Goal: Task Accomplishment & Management: Use online tool/utility

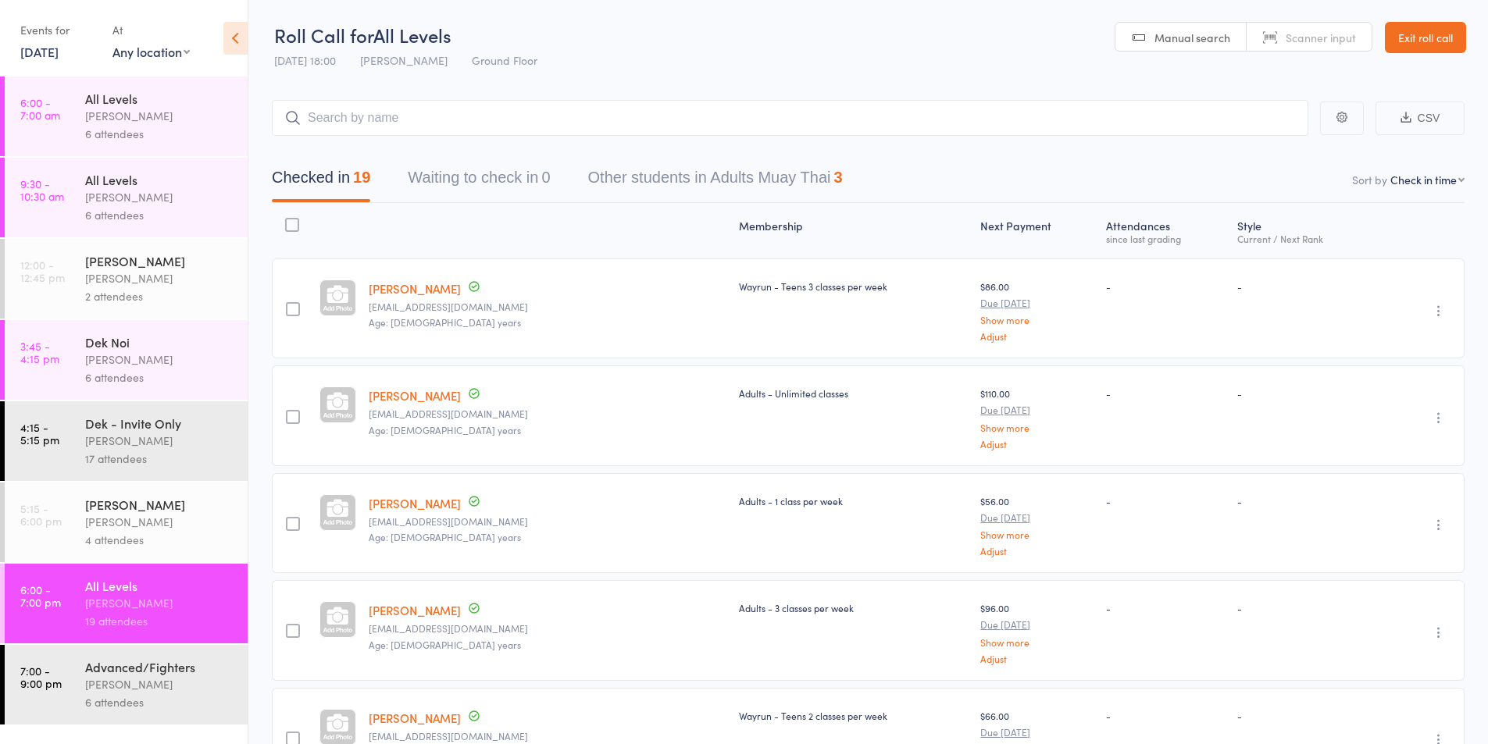
click at [40, 453] on link "4:15 - 5:15 pm Dek - Invite Only [PERSON_NAME] 17 attendees" at bounding box center [126, 441] width 243 height 80
click at [104, 451] on div "17 attendees" at bounding box center [159, 459] width 149 height 18
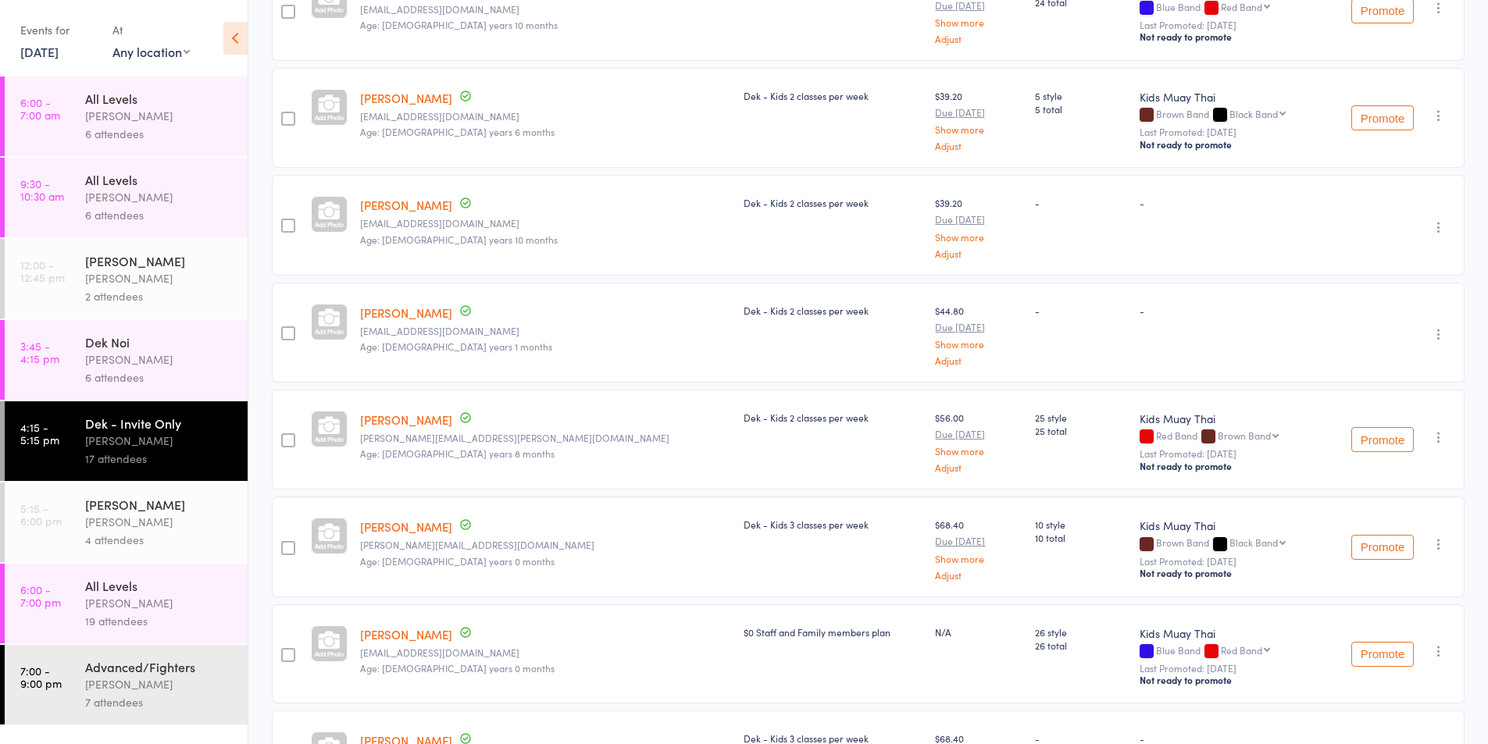
scroll to position [1402, 0]
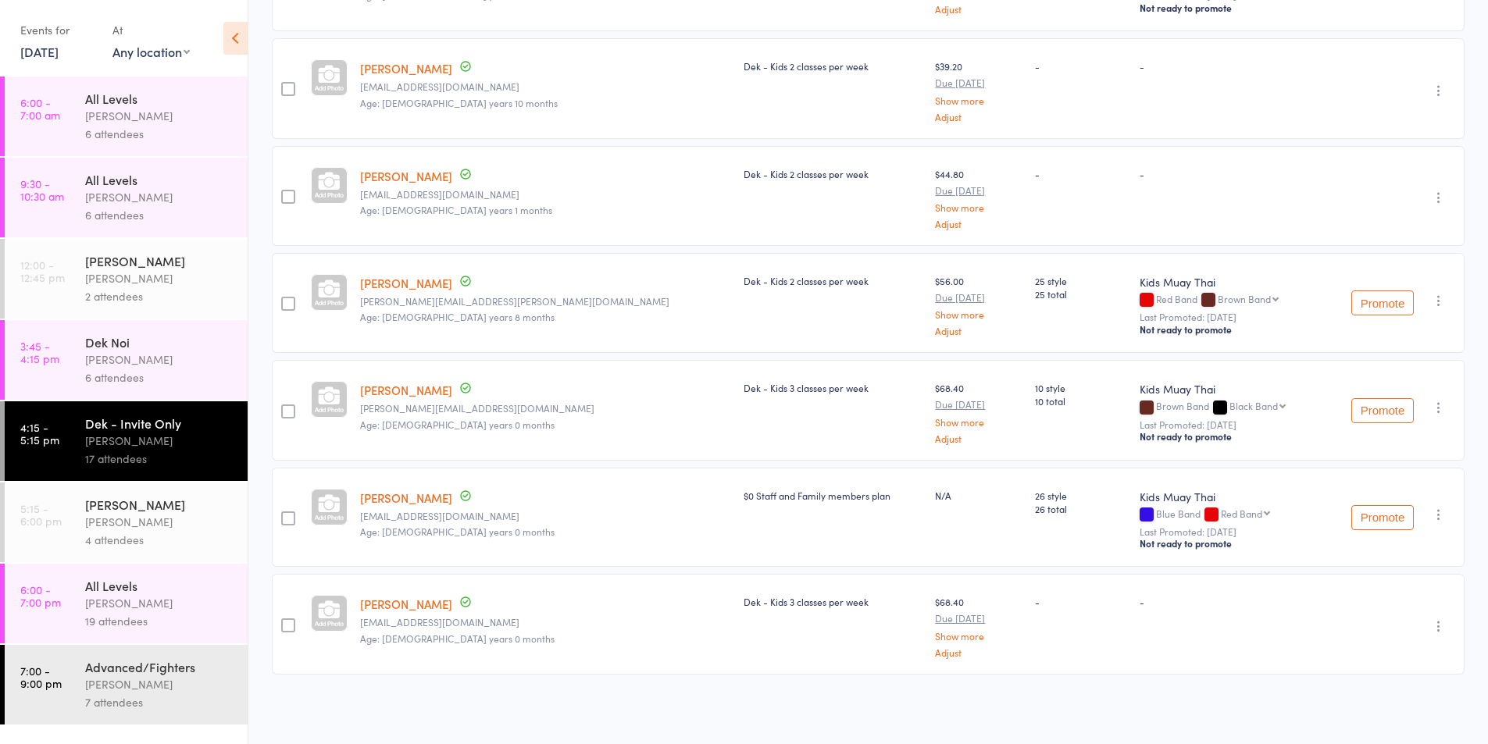
click at [59, 48] on link "[DATE]" at bounding box center [39, 51] width 38 height 17
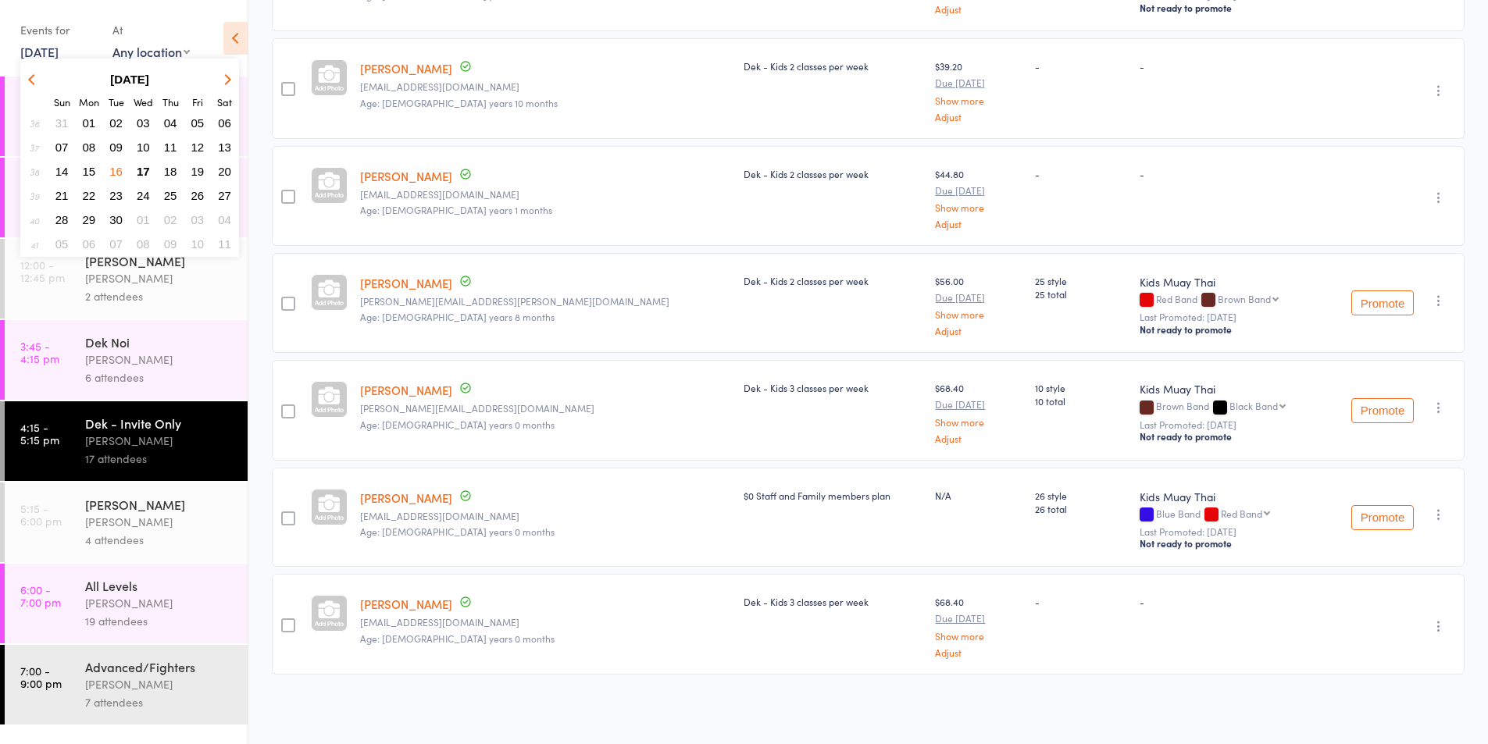
click at [145, 165] on span "17" at bounding box center [143, 171] width 13 height 13
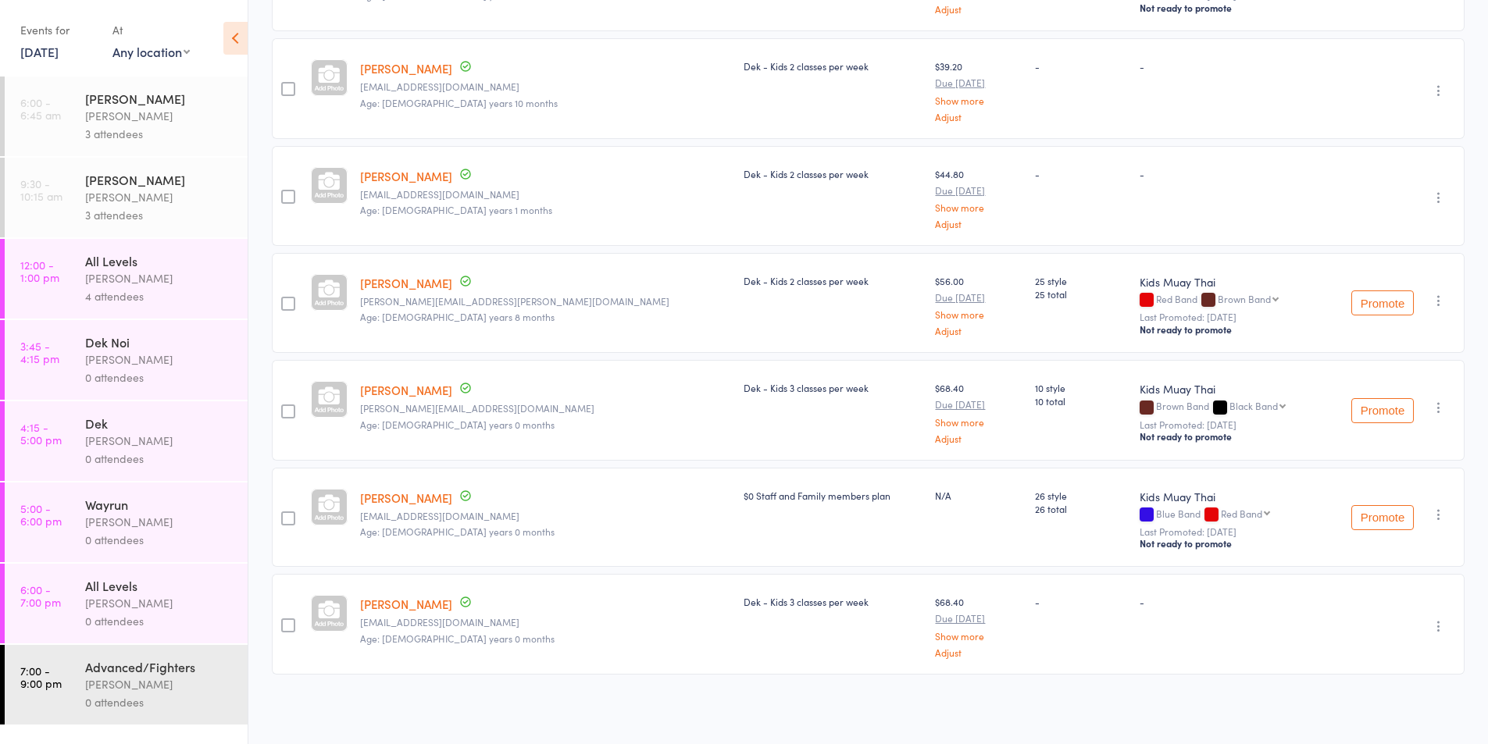
click at [144, 130] on div "3 attendees" at bounding box center [159, 134] width 149 height 18
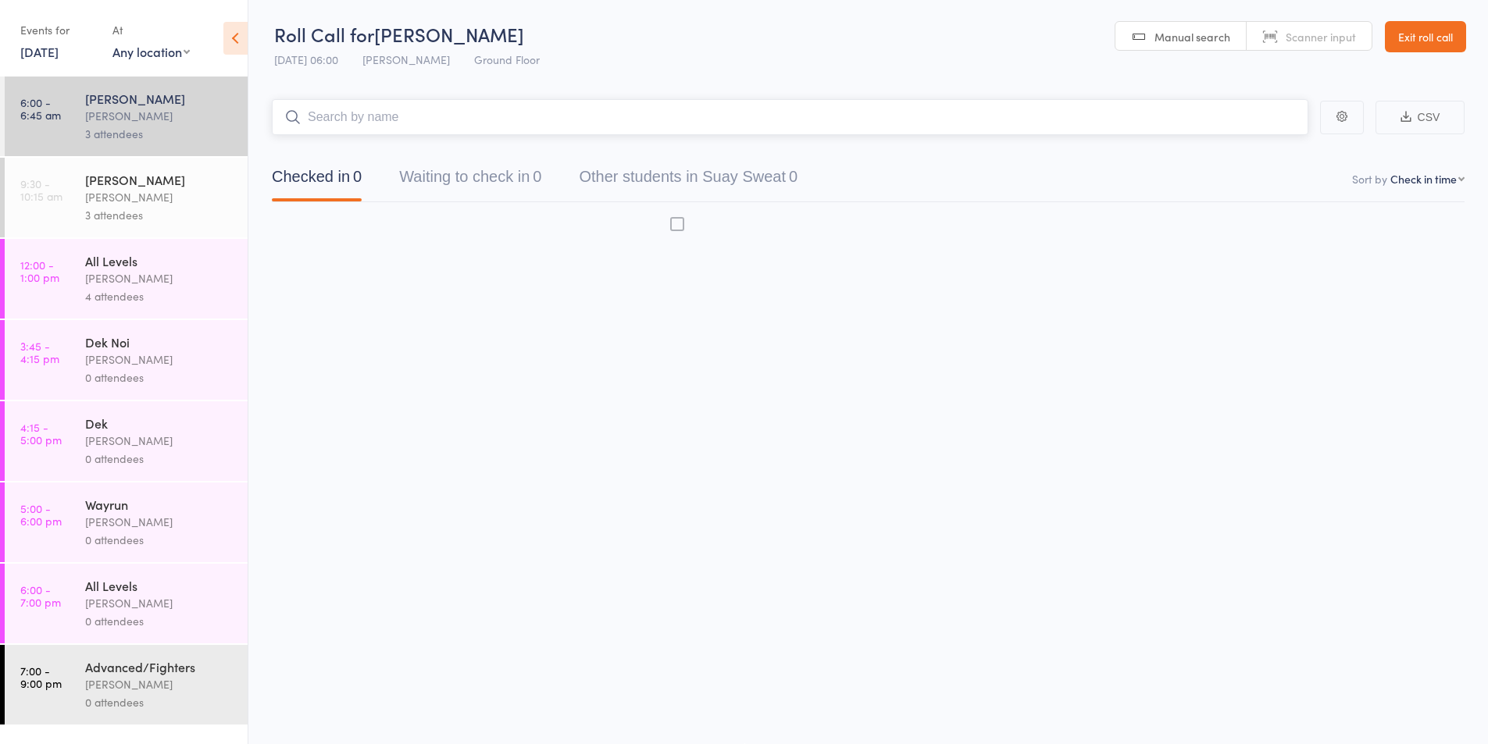
scroll to position [1, 0]
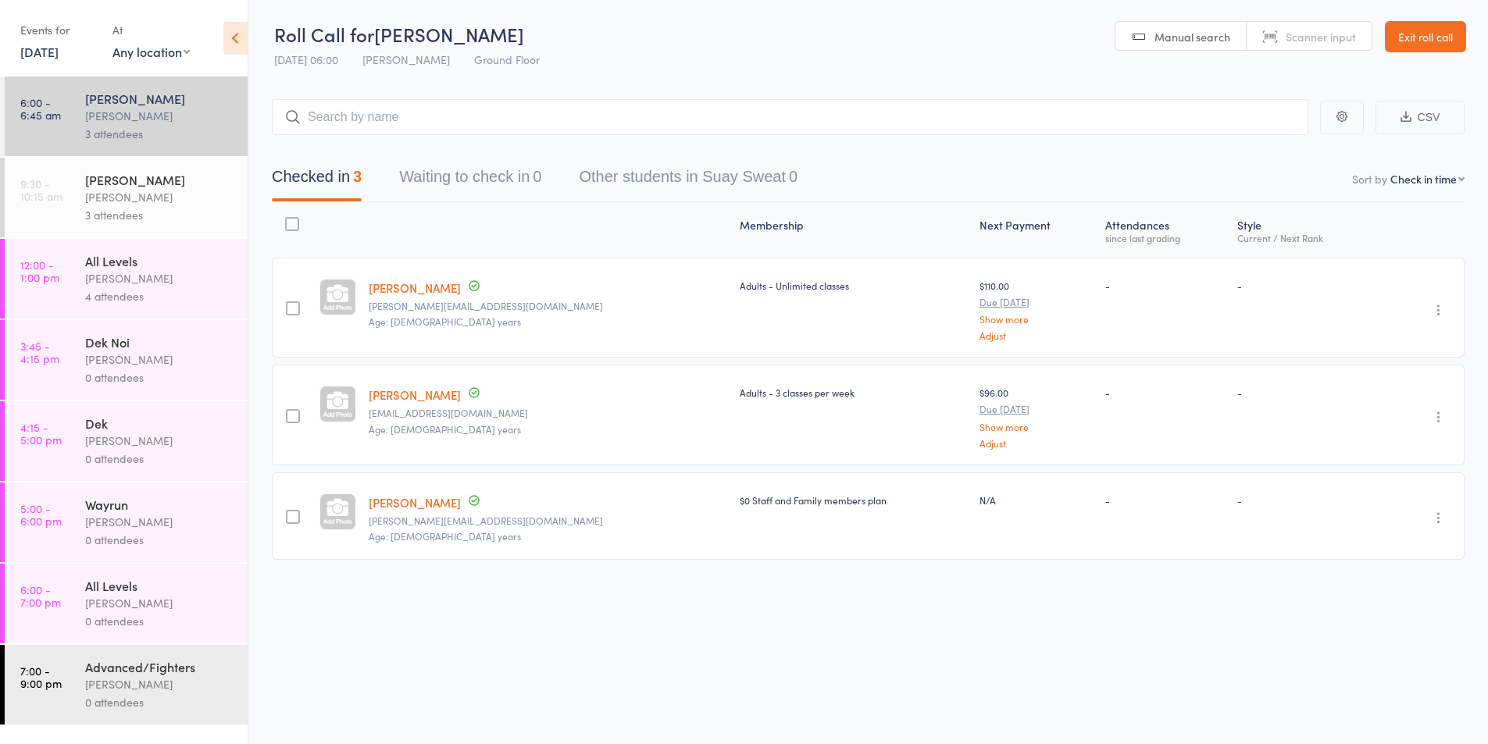
click at [151, 179] on div "[PERSON_NAME]" at bounding box center [159, 179] width 149 height 17
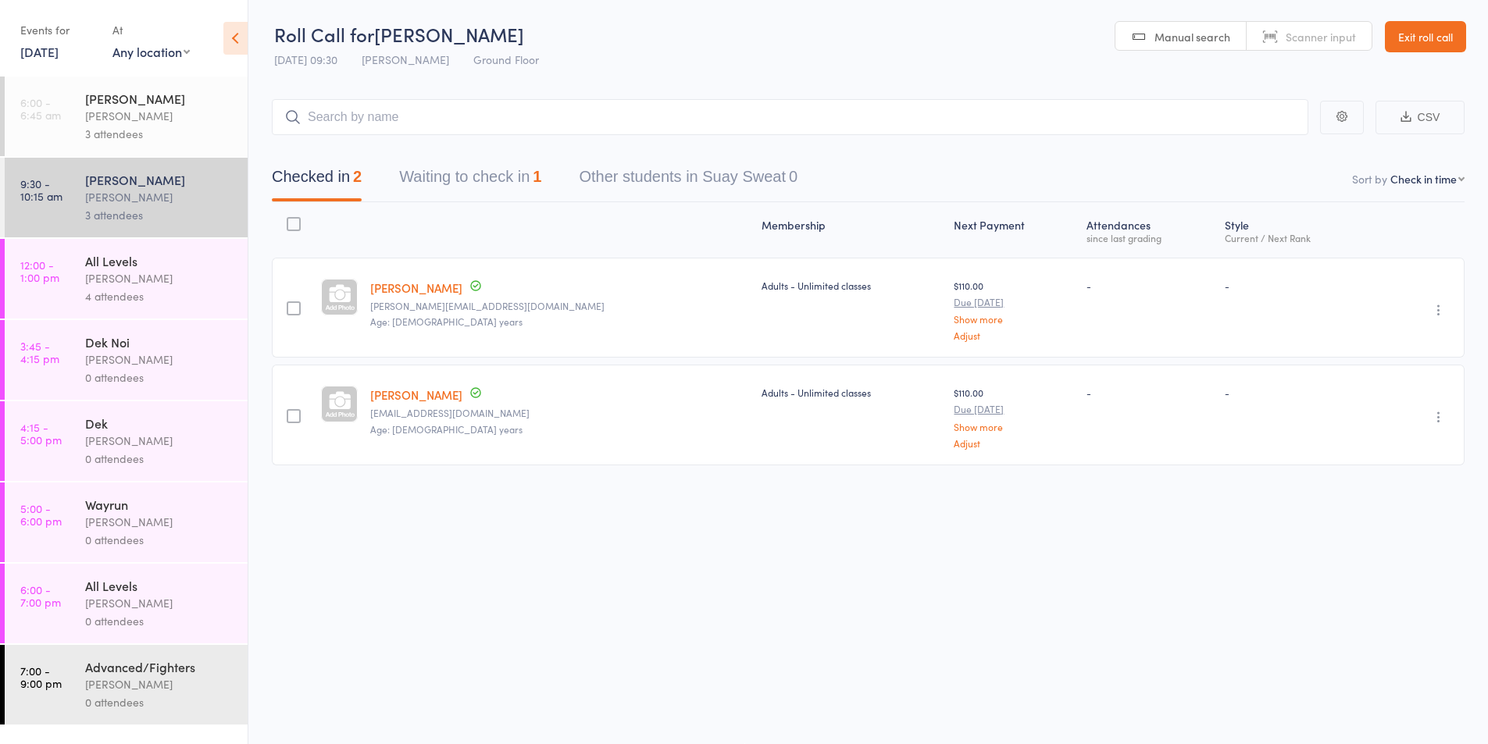
click at [144, 255] on div "All Levels" at bounding box center [159, 260] width 149 height 17
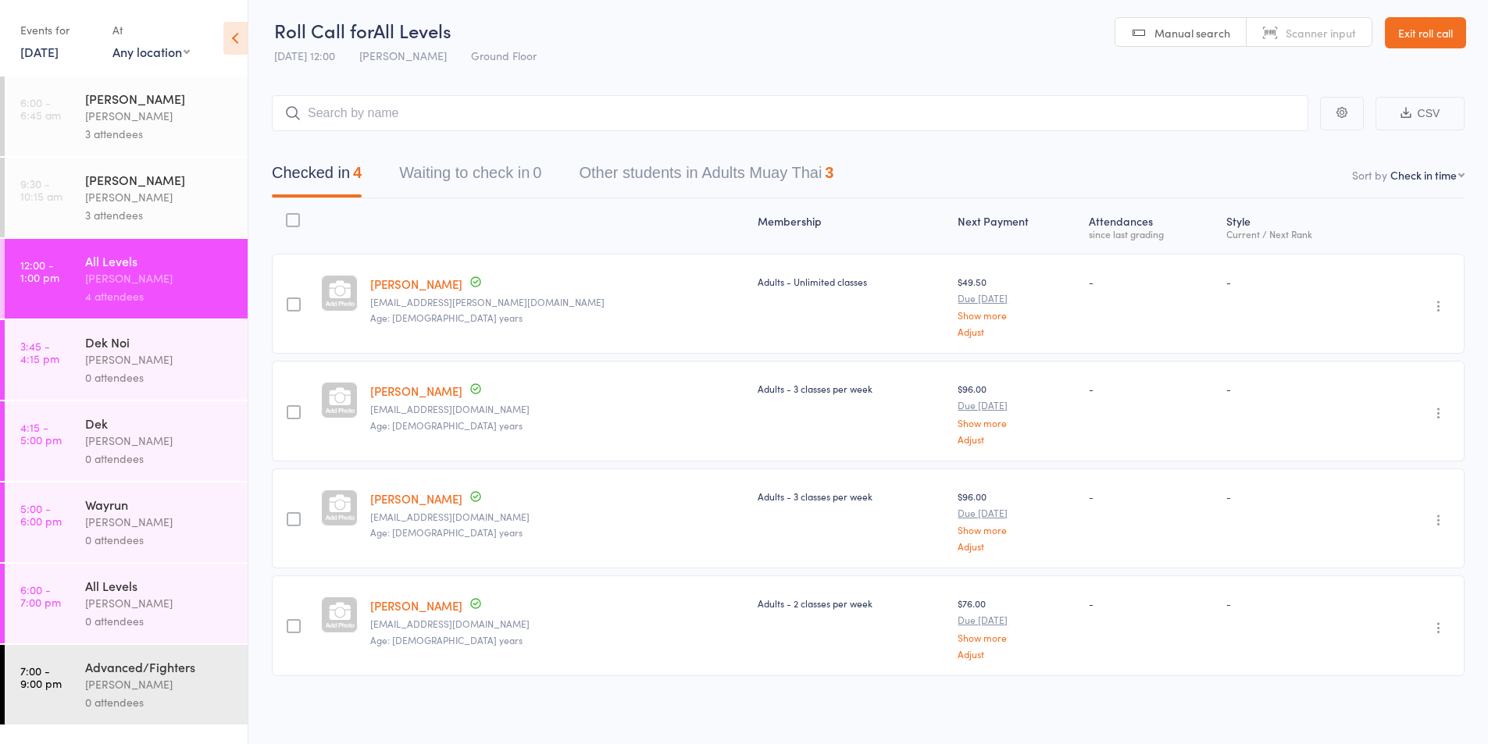
scroll to position [6, 0]
click at [104, 604] on div "[PERSON_NAME]" at bounding box center [159, 603] width 149 height 18
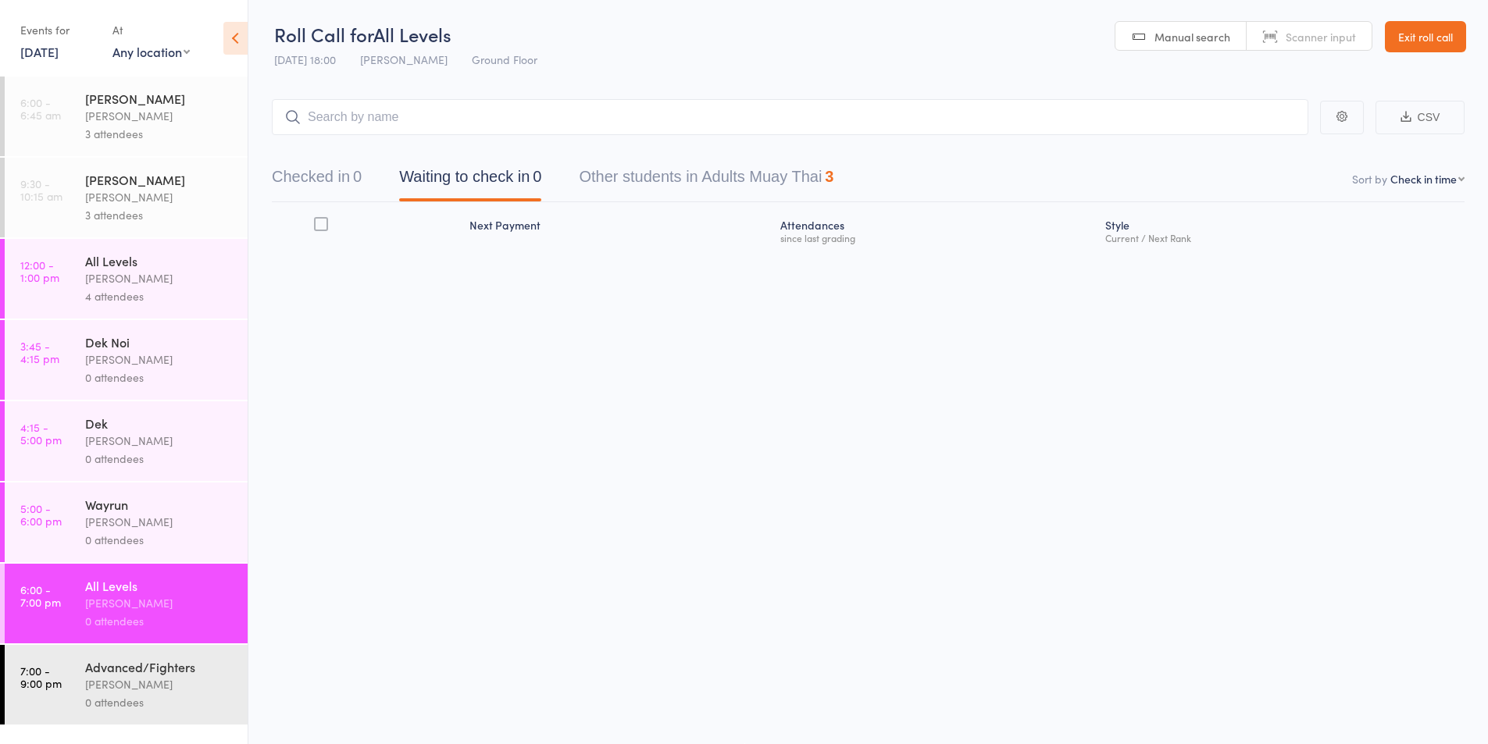
click at [109, 527] on div "[PERSON_NAME]" at bounding box center [159, 522] width 149 height 18
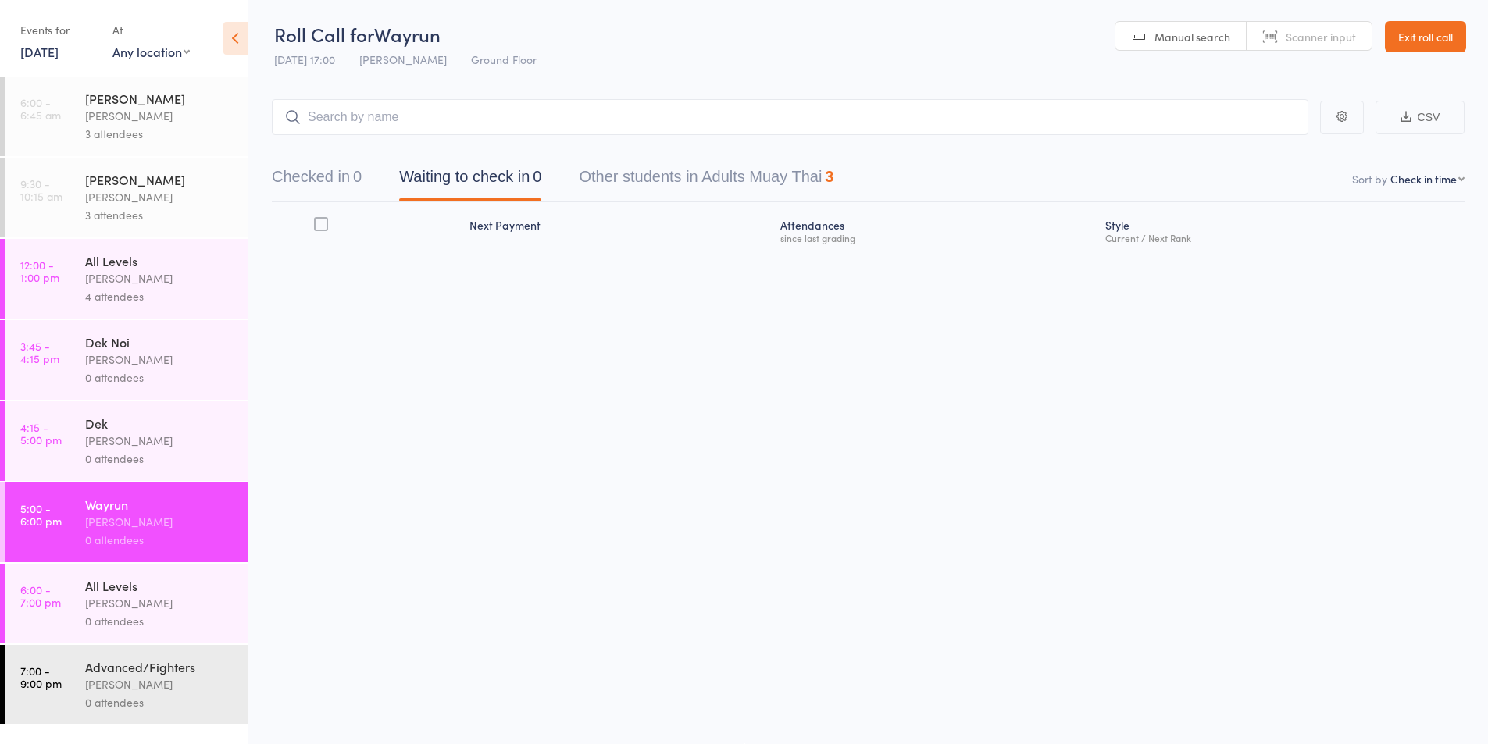
click at [72, 369] on link "3:45 - 4:15 pm Dek Noi [PERSON_NAME] 0 attendees" at bounding box center [126, 360] width 243 height 80
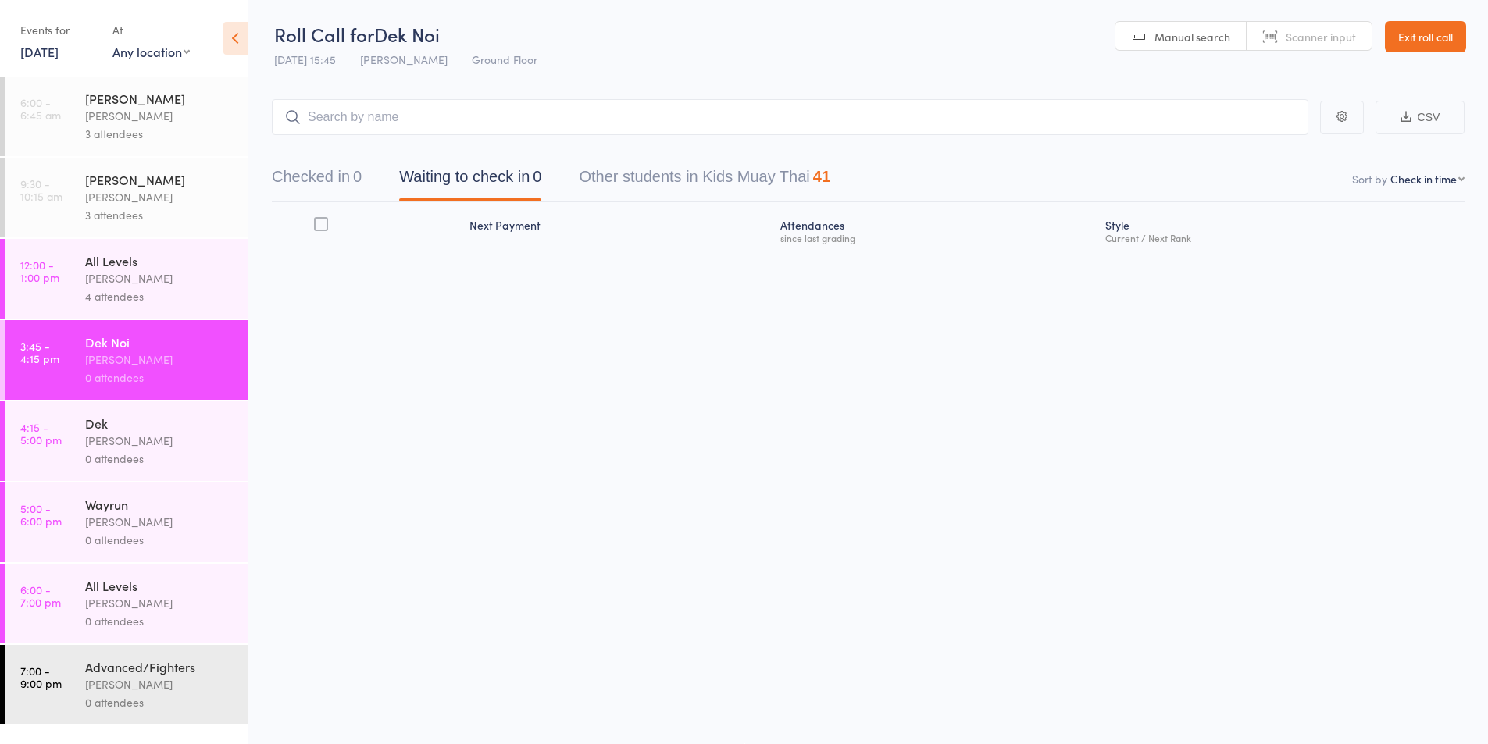
click at [670, 189] on button "Other students in Kids Muay Thai 41" at bounding box center [704, 180] width 251 height 41
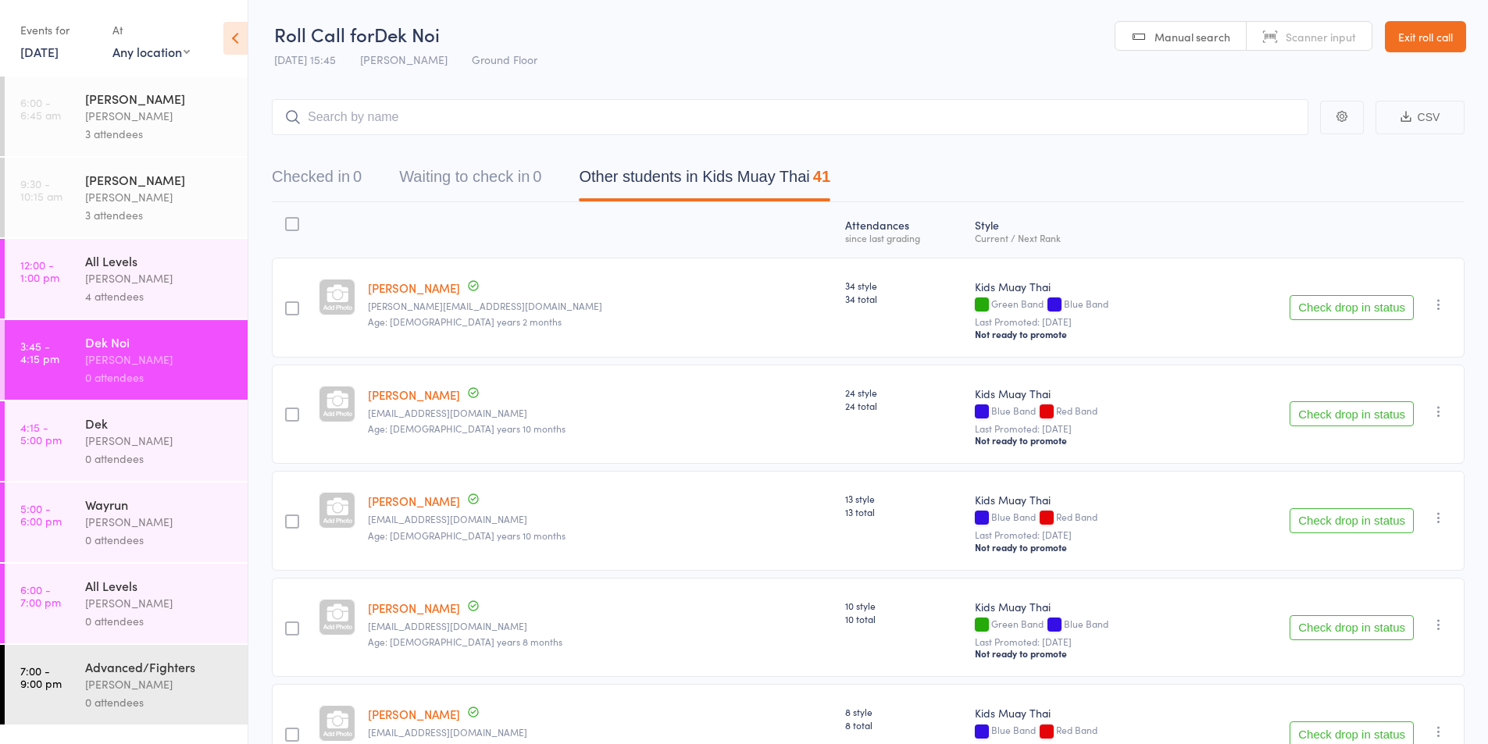
click at [354, 187] on button "Checked in 0" at bounding box center [317, 180] width 90 height 41
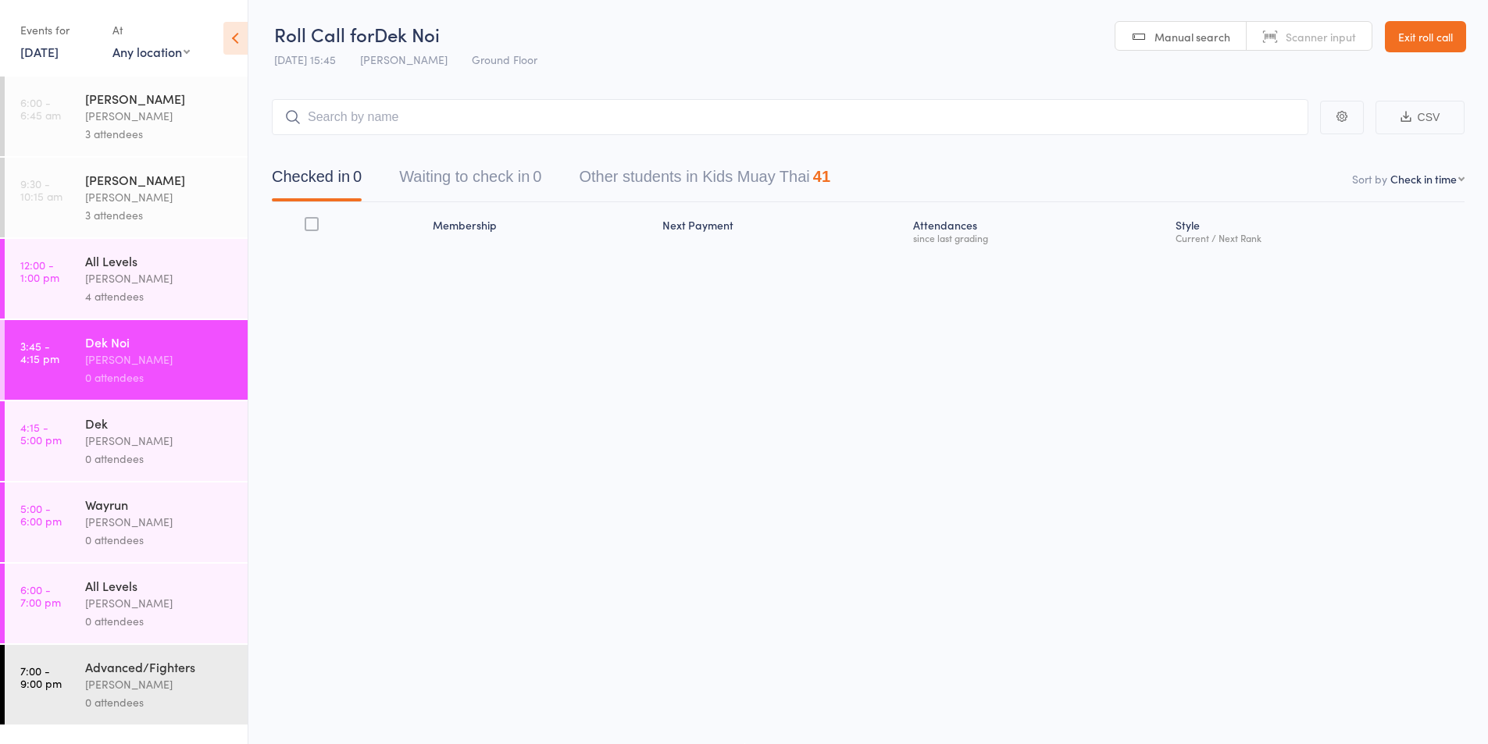
click at [173, 430] on div "Dek" at bounding box center [159, 423] width 149 height 17
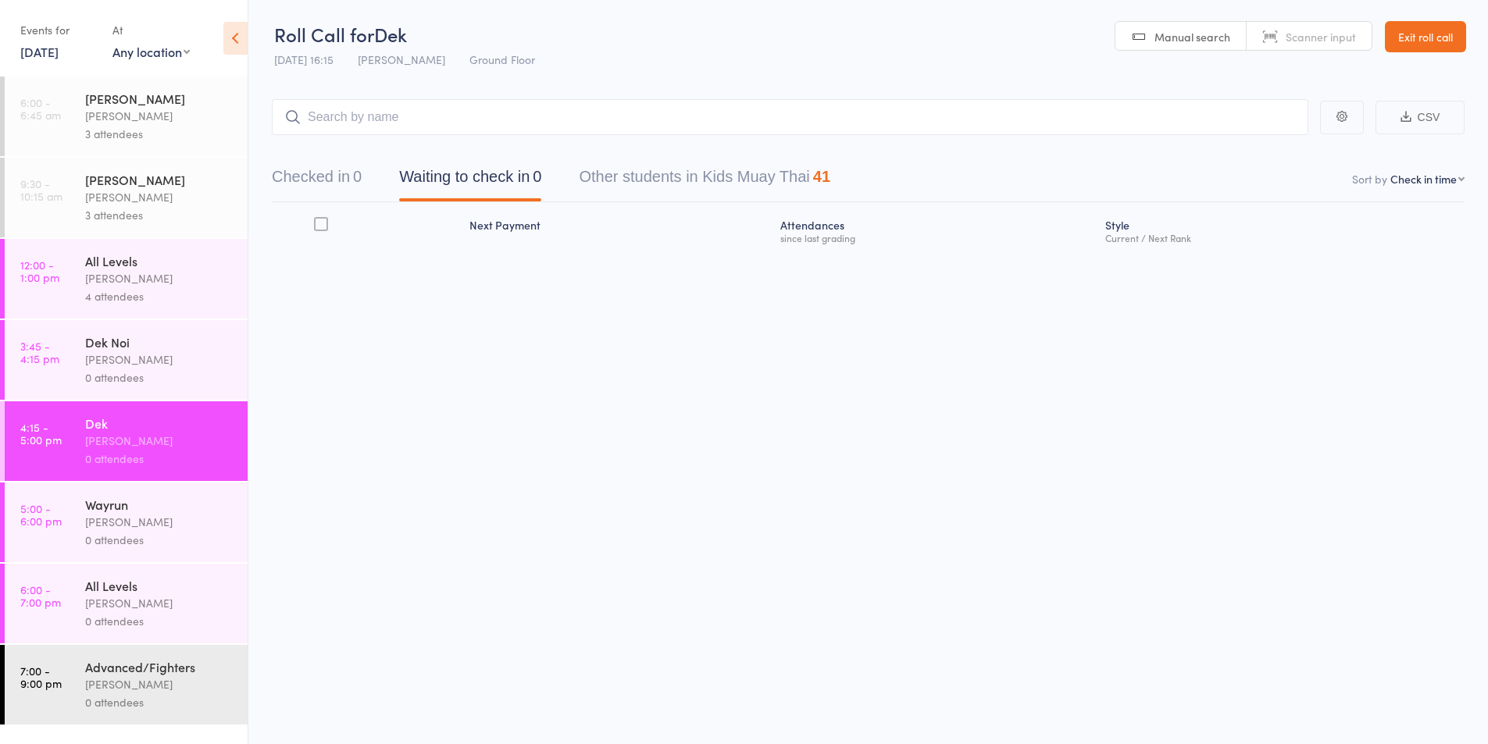
click at [163, 383] on div "0 attendees" at bounding box center [159, 378] width 149 height 18
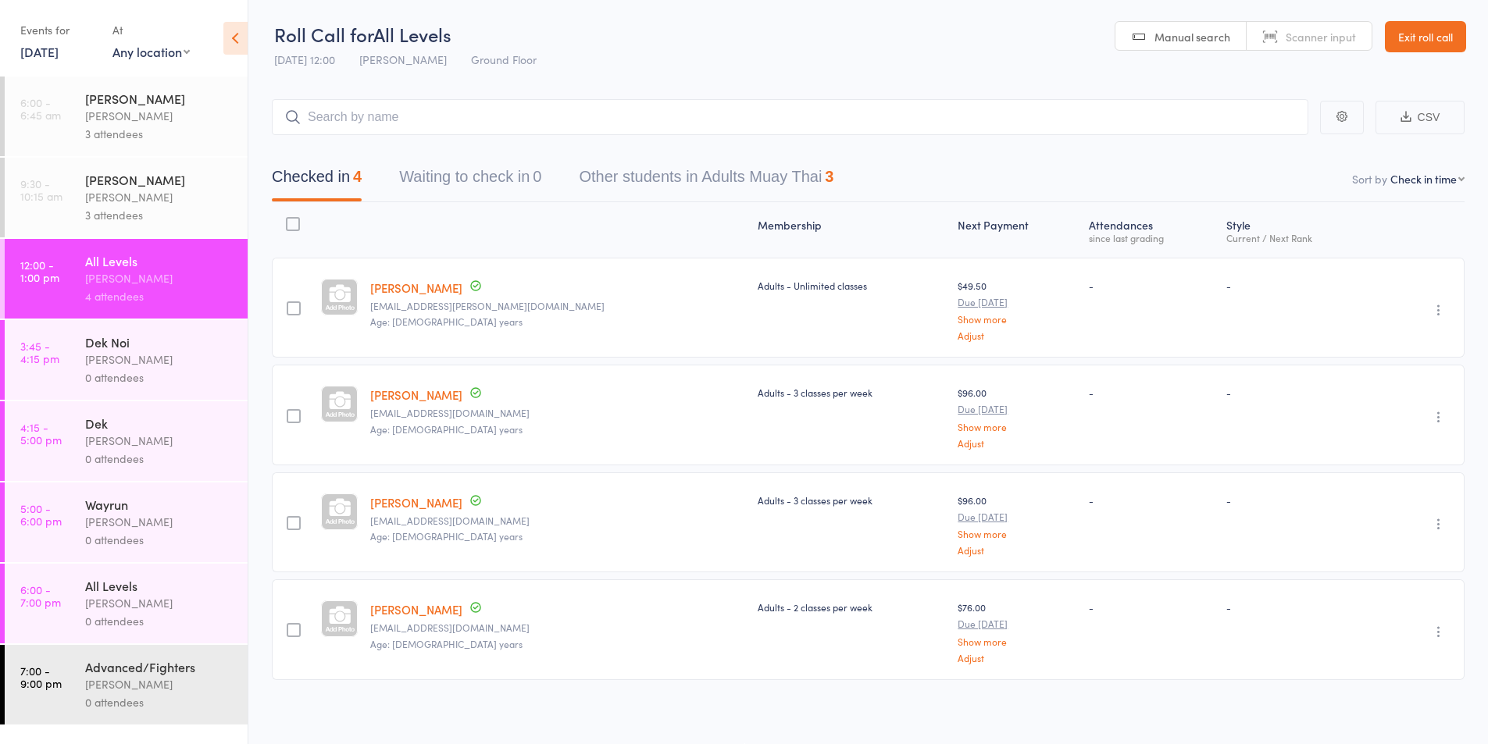
click at [130, 326] on div "Dek Noi [PERSON_NAME] 0 attendees" at bounding box center [166, 360] width 162 height 80
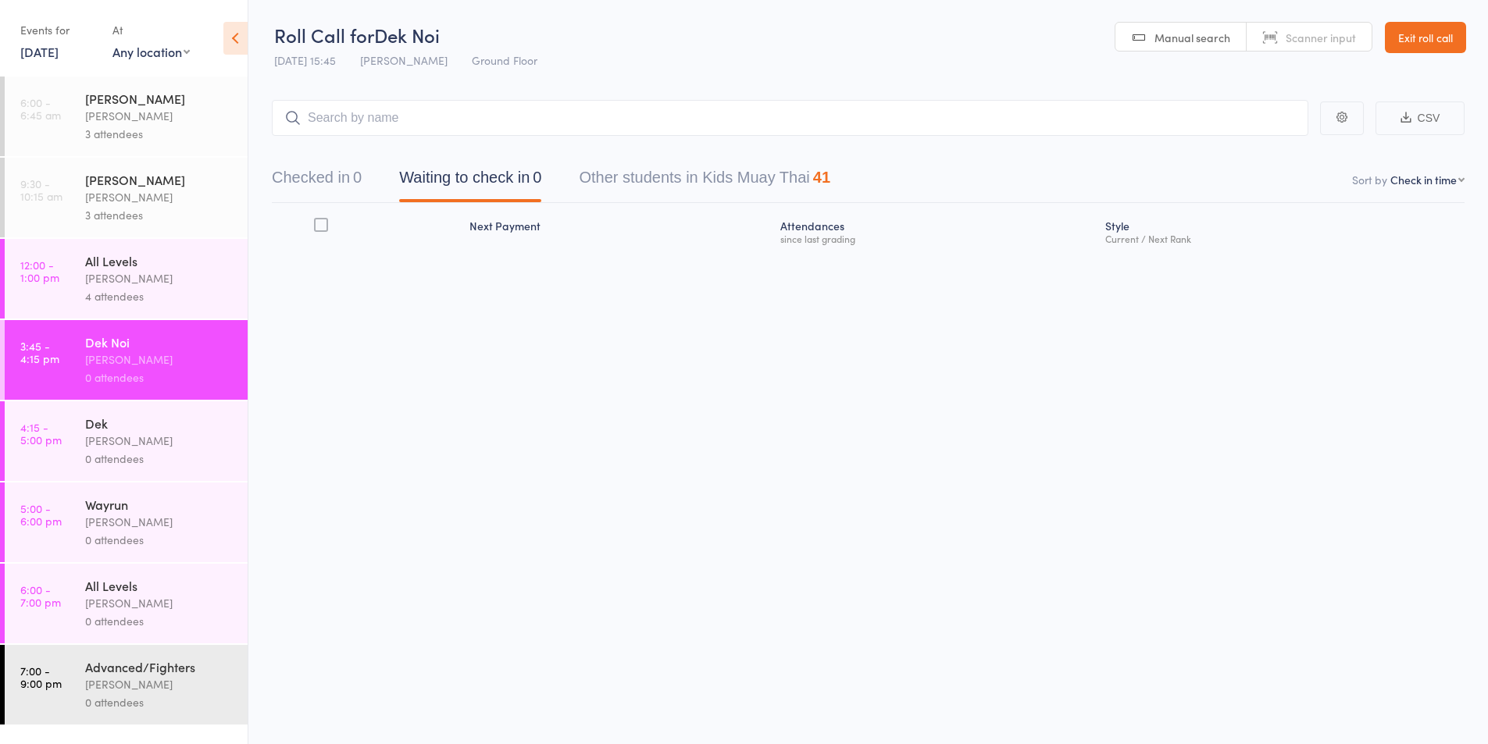
click at [1439, 39] on link "Exit roll call" at bounding box center [1425, 37] width 81 height 31
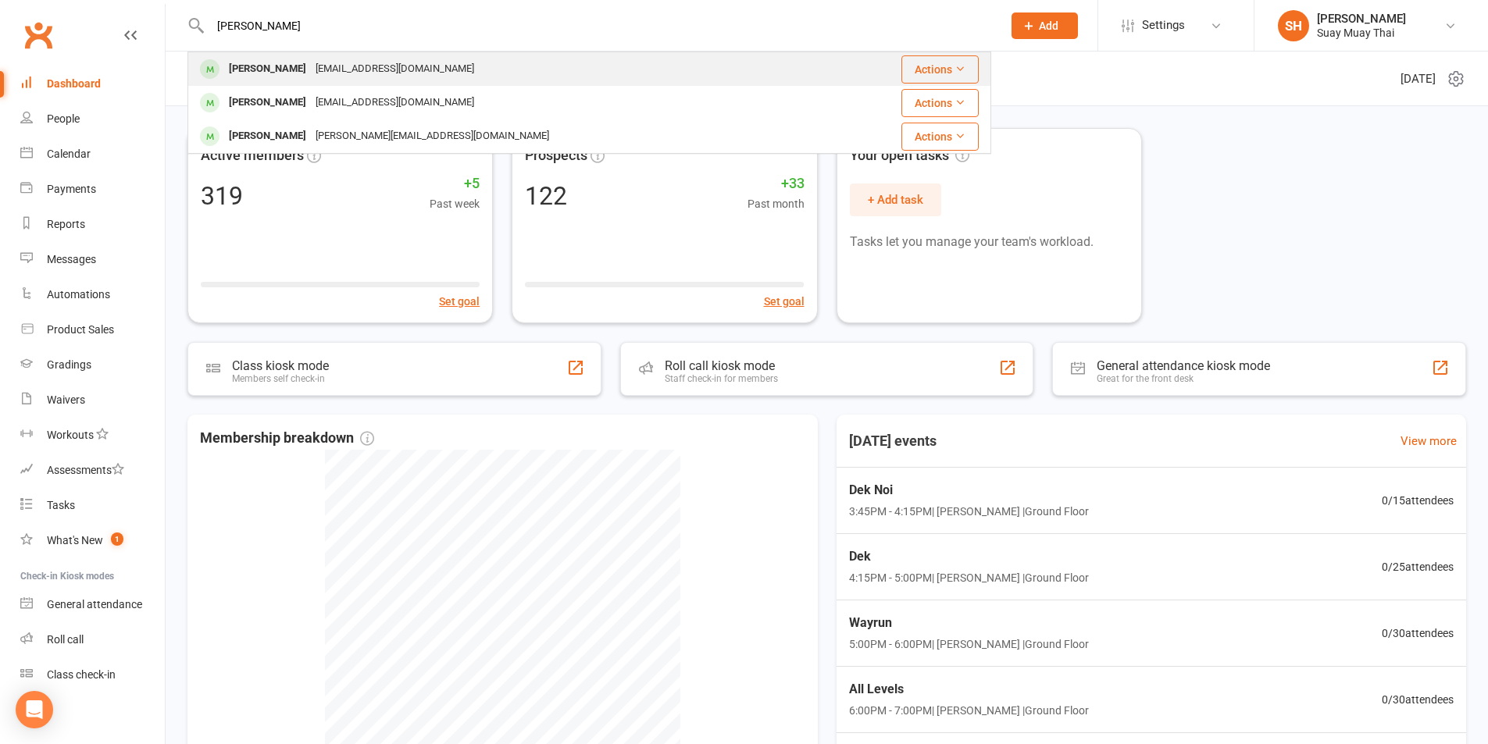
type input "[PERSON_NAME]"
click at [347, 73] on div "[EMAIL_ADDRESS][DOMAIN_NAME]" at bounding box center [395, 69] width 168 height 23
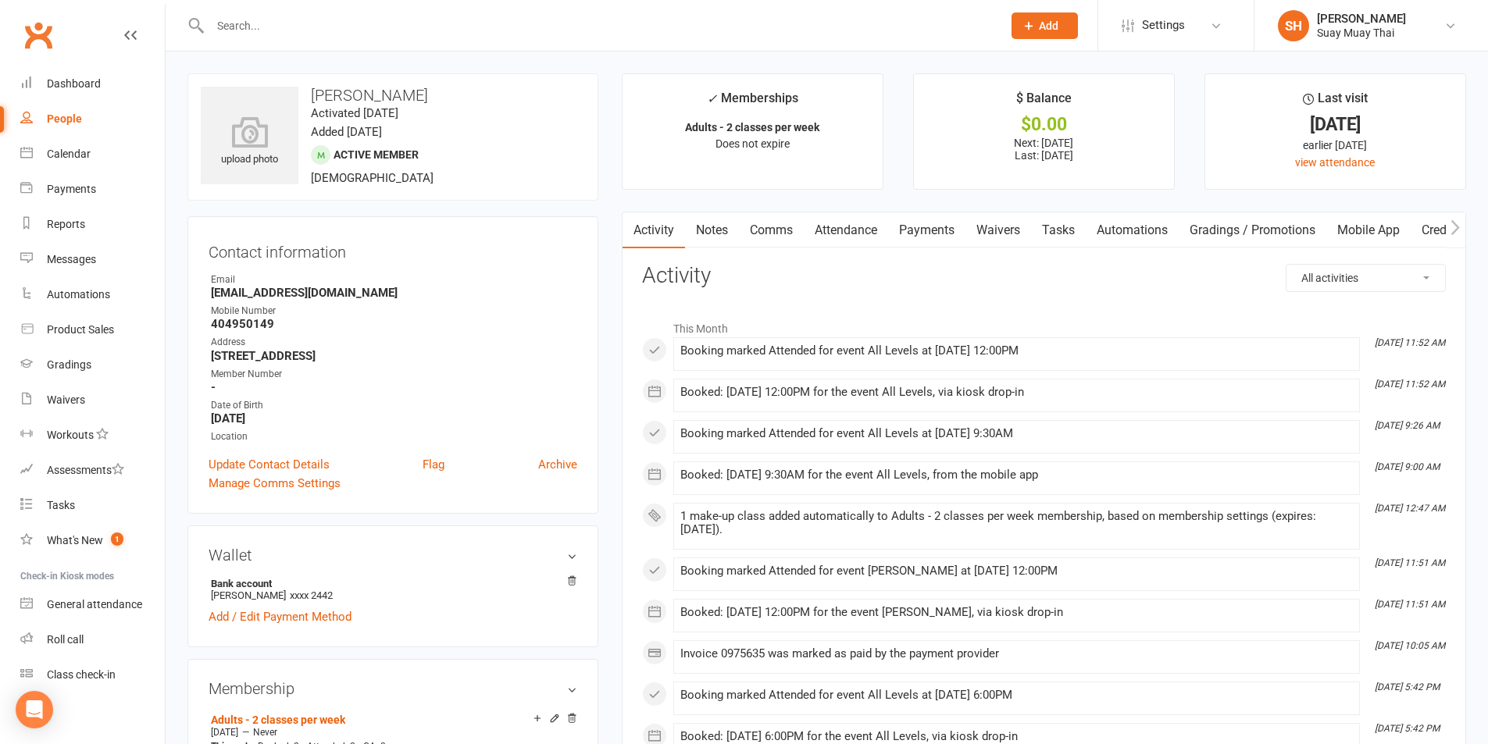
drag, startPoint x: 198, startPoint y: 414, endPoint x: 328, endPoint y: 419, distance: 129.7
click at [328, 419] on div "Contact information Owner Email jassisinghd@hotmail.com Mobile Number 404950149…" at bounding box center [392, 365] width 411 height 298
click at [273, 34] on input "text" at bounding box center [598, 26] width 786 height 22
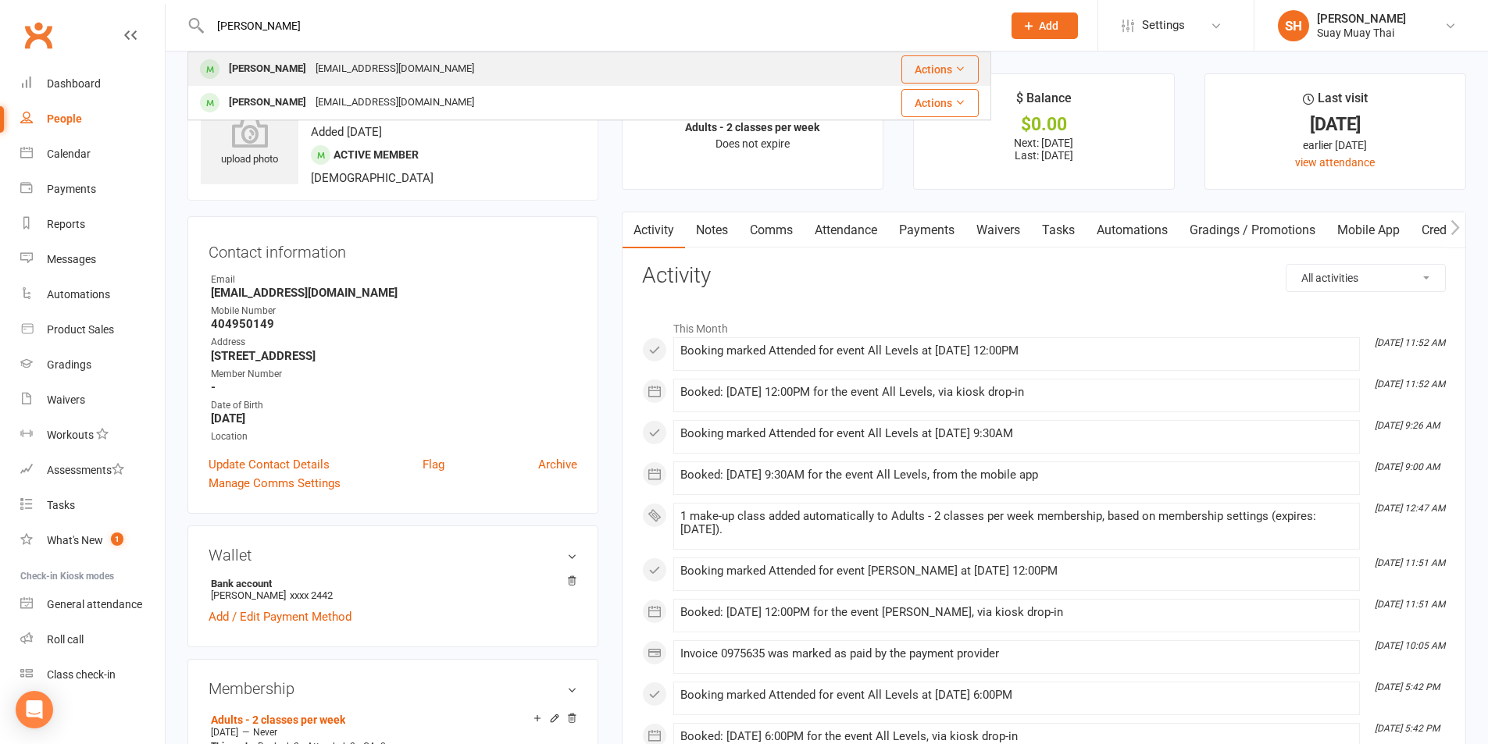
type input "xavier"
click at [312, 61] on div "xaviertgerard@hotmail.com" at bounding box center [395, 69] width 168 height 23
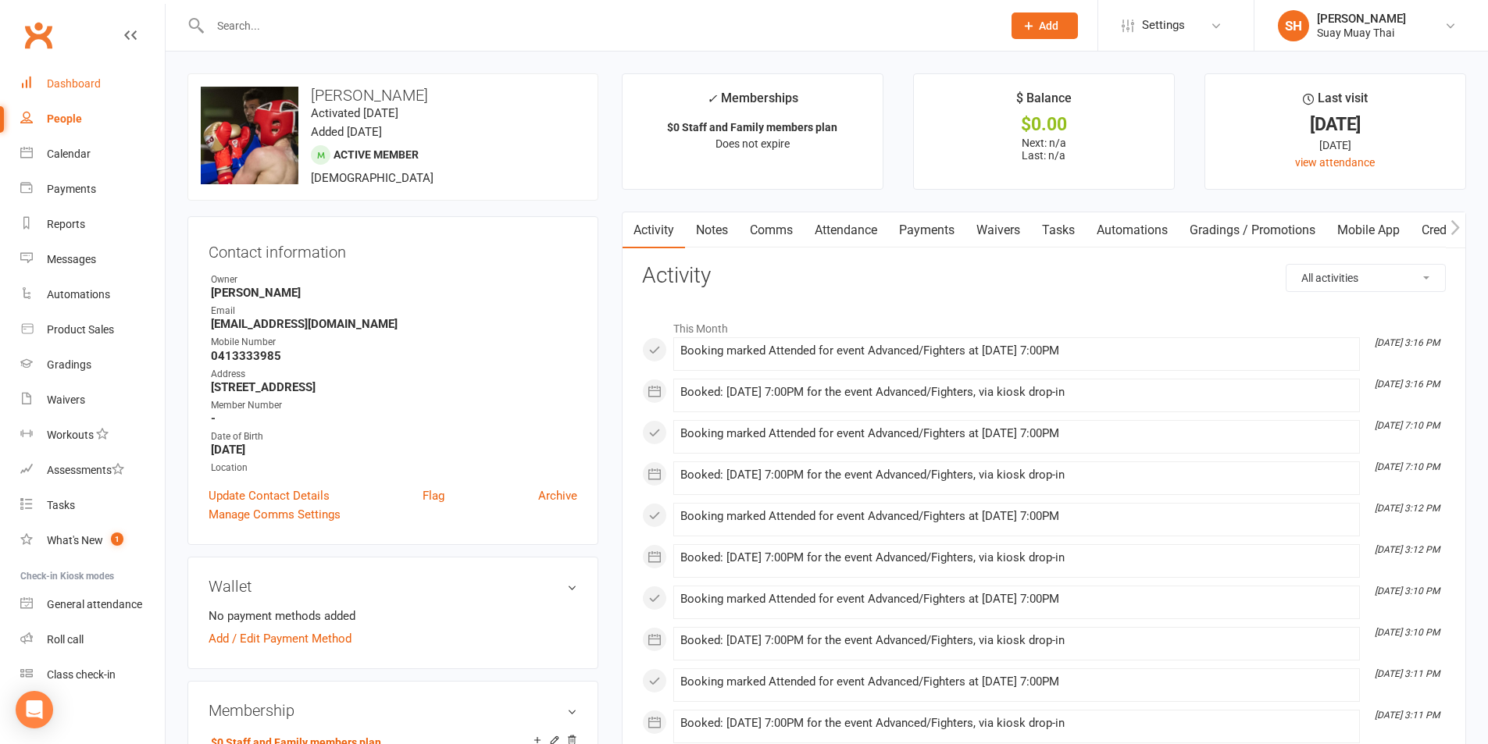
click at [98, 85] on div "Dashboard" at bounding box center [74, 83] width 54 height 12
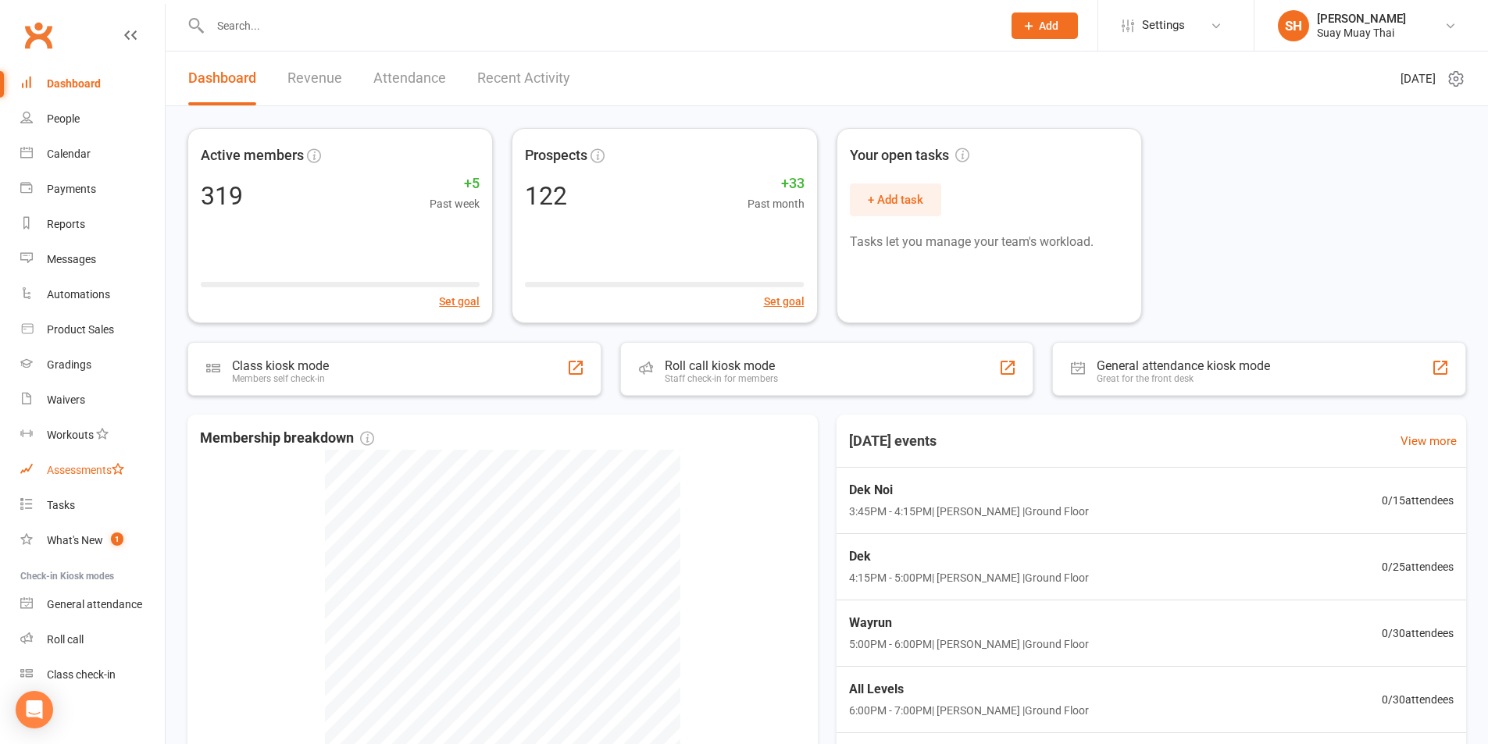
scroll to position [7, 0]
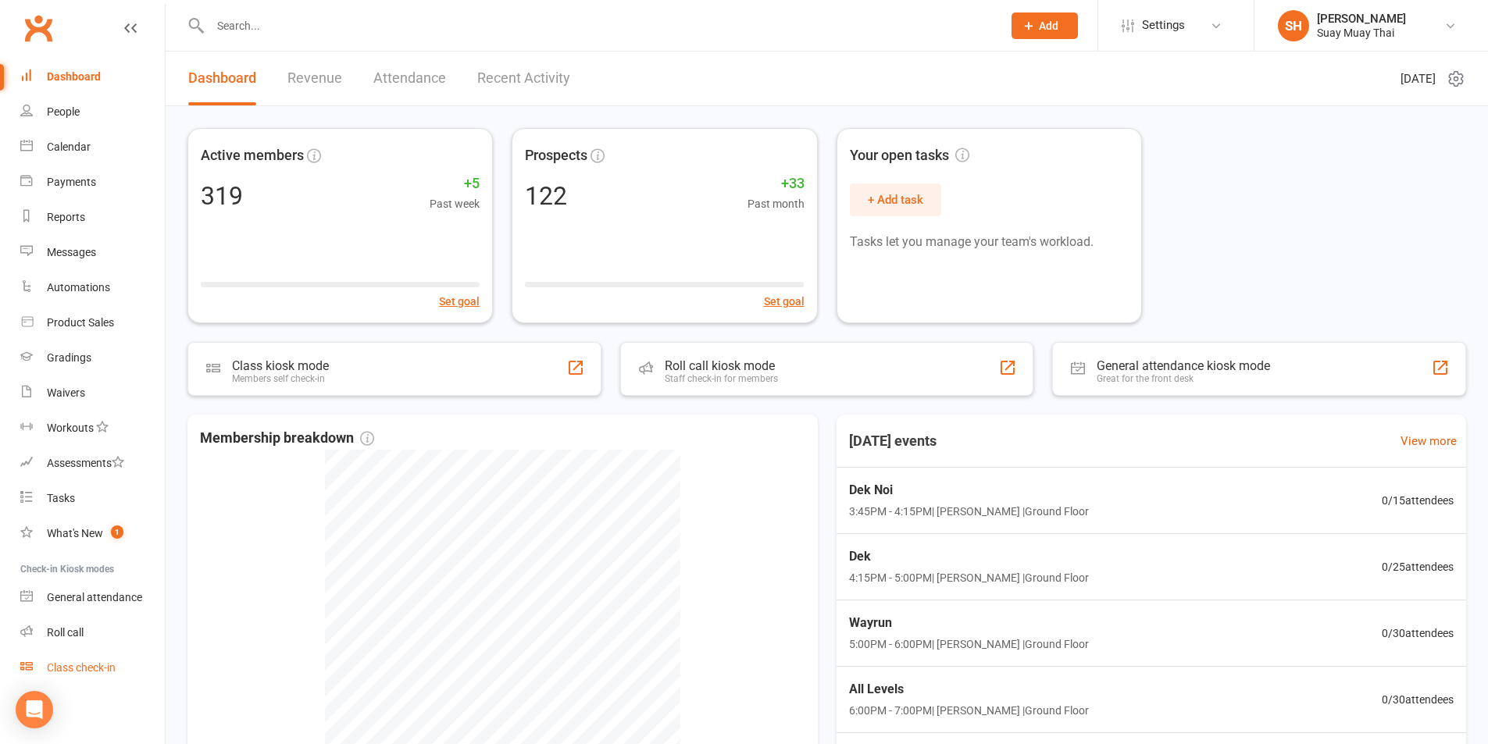
click at [105, 673] on div "Class check-in" at bounding box center [81, 668] width 69 height 12
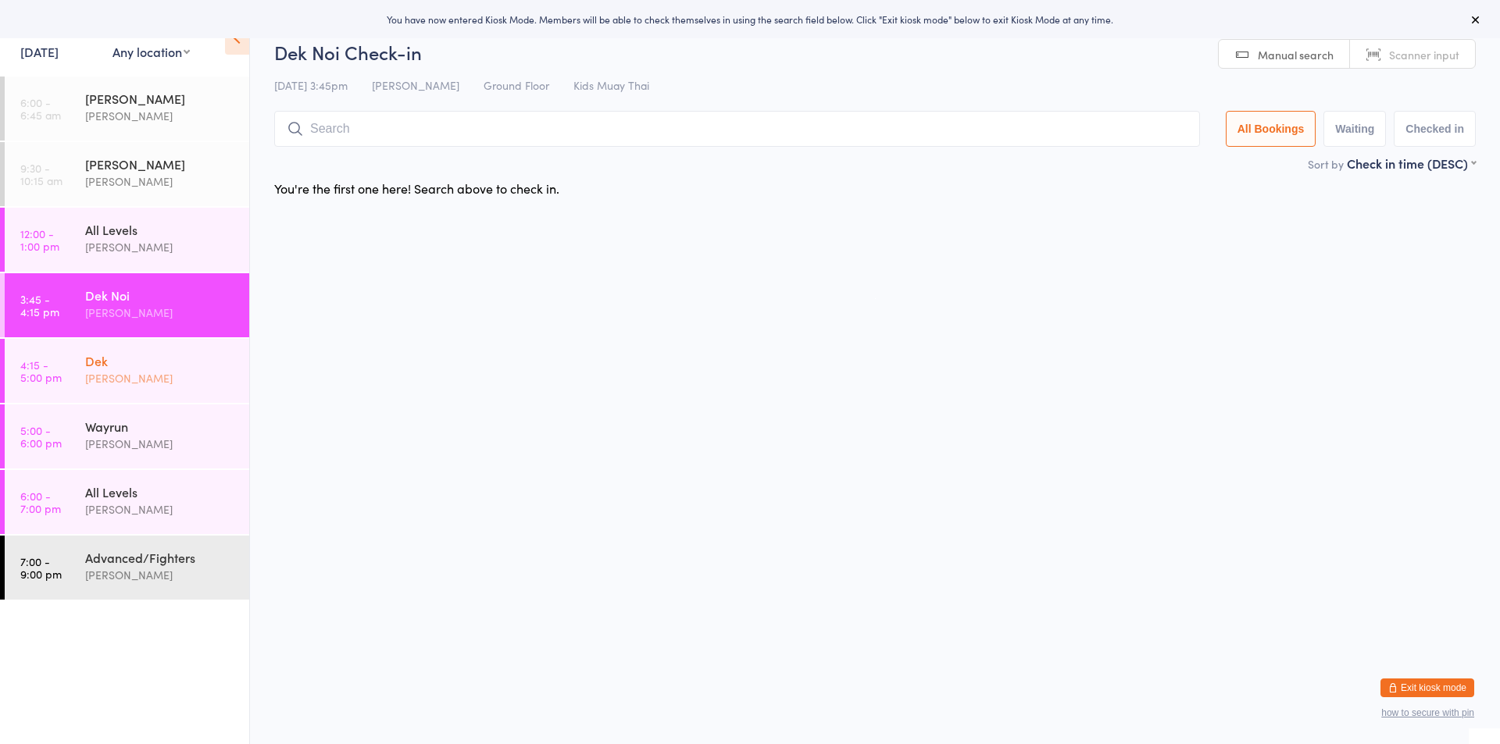
click at [177, 402] on link "4:15 - 5:00 pm Dek Karl Puglia" at bounding box center [127, 371] width 244 height 64
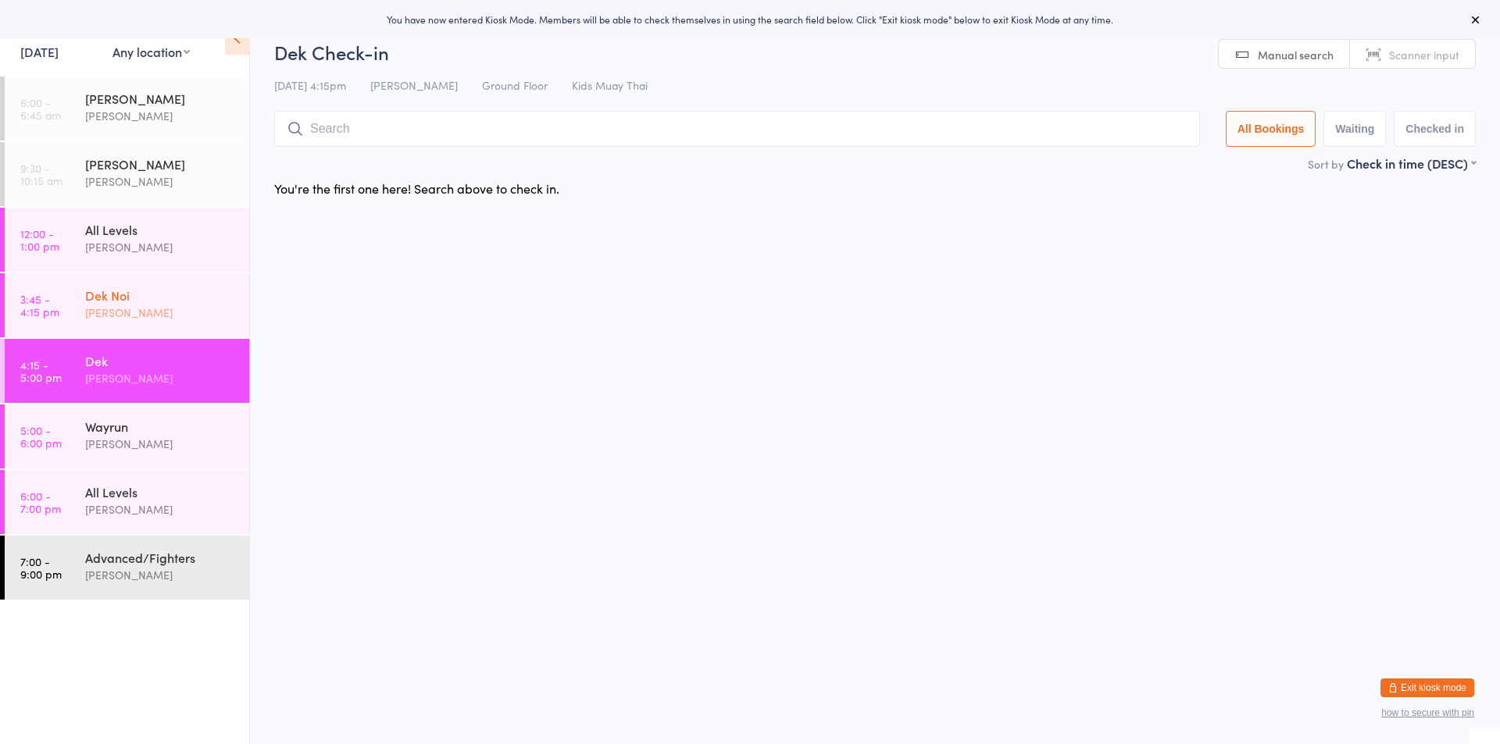
click at [162, 281] on div "Dek Noi Karl Puglia" at bounding box center [167, 304] width 164 height 62
